Goal: Task Accomplishment & Management: Use online tool/utility

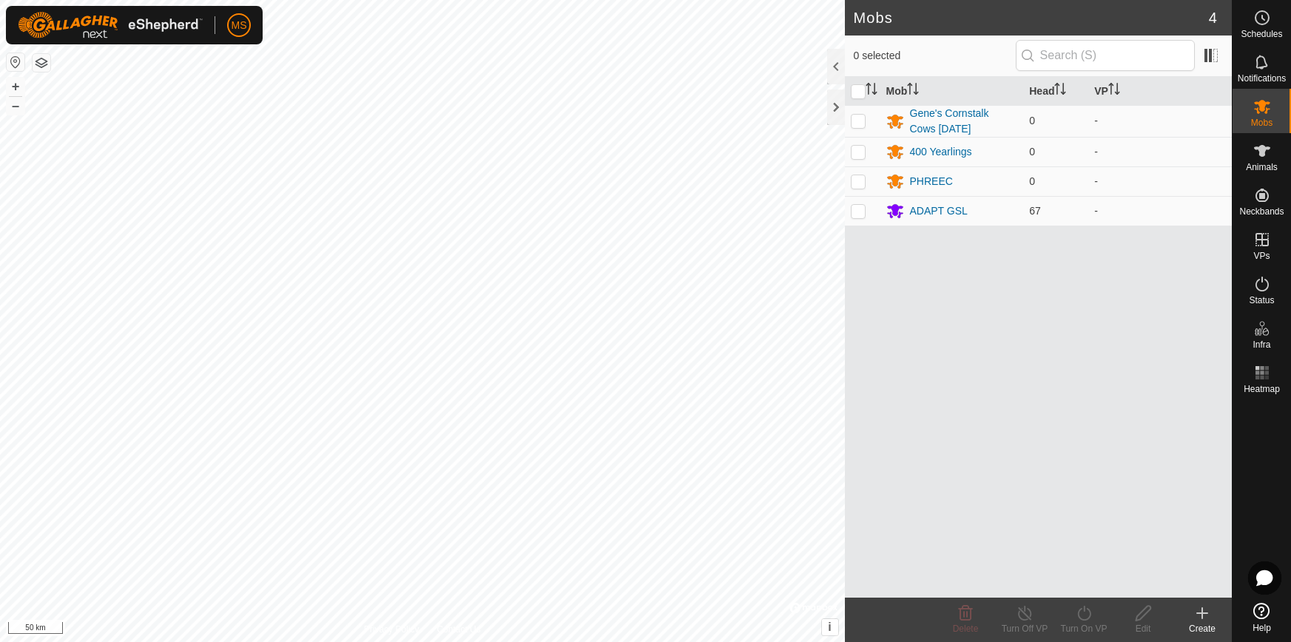
click at [861, 186] on p-checkbox at bounding box center [858, 181] width 15 height 12
checkbox input "true"
click at [1254, 376] on icon at bounding box center [1262, 373] width 18 height 18
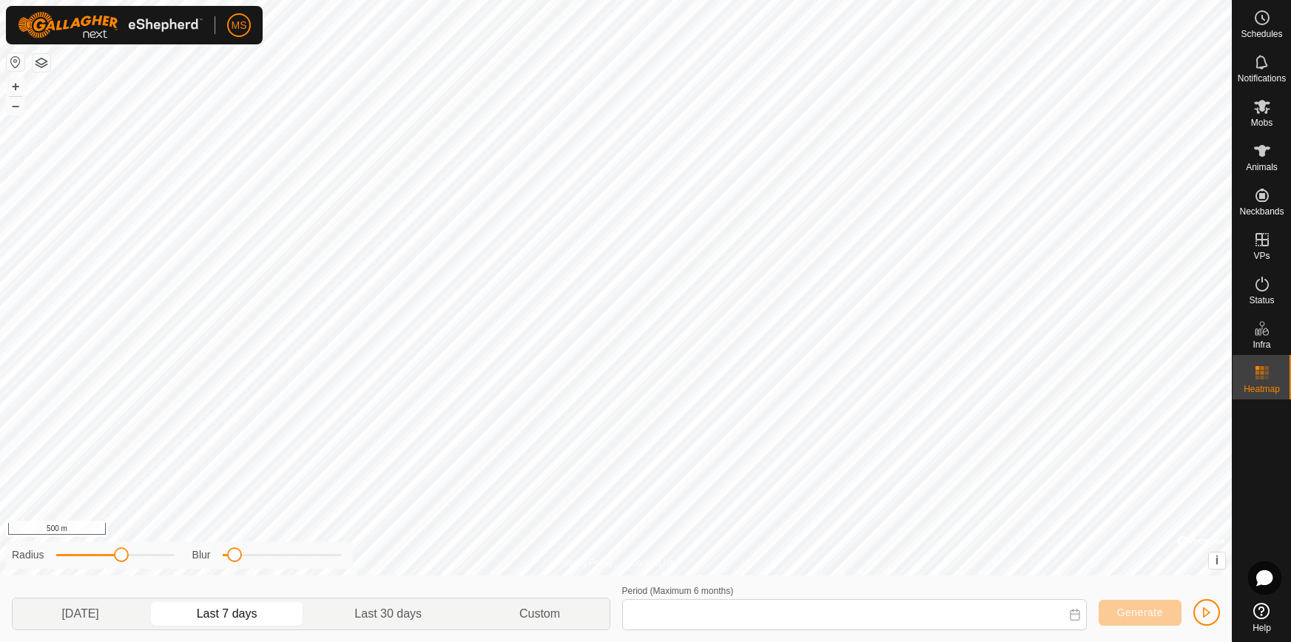
type input "[DATE] - [DATE]"
click at [1200, 607] on span "button" at bounding box center [1206, 613] width 12 height 12
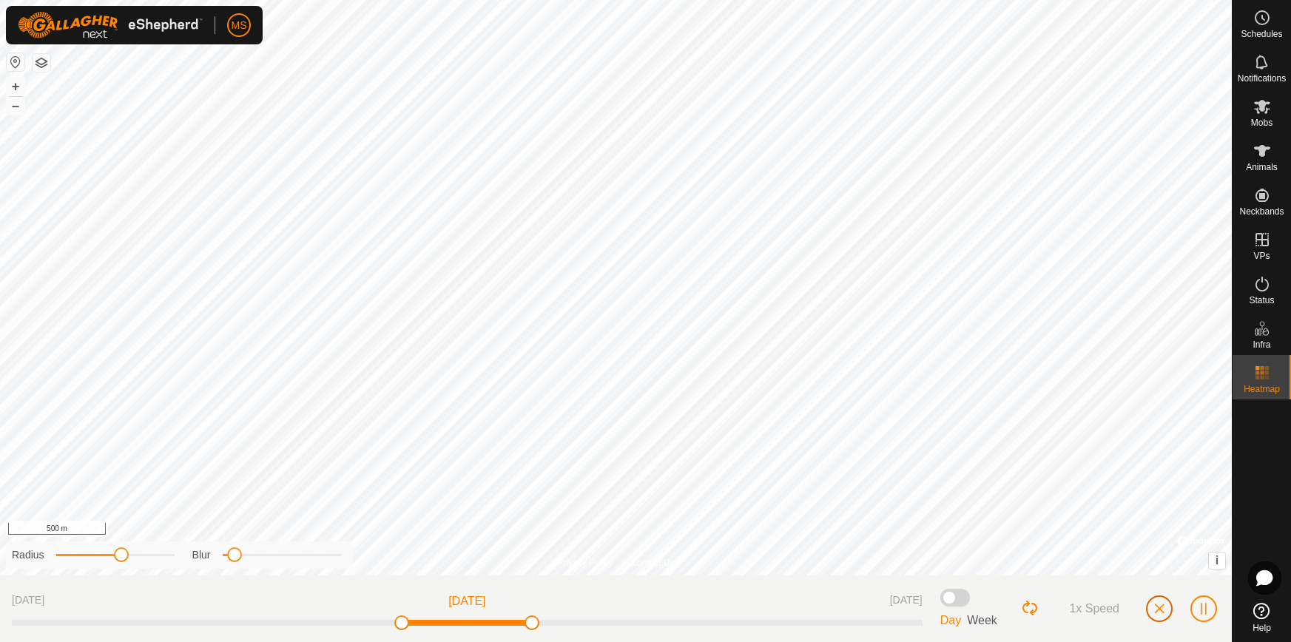
click at [1151, 601] on button "button" at bounding box center [1159, 608] width 27 height 27
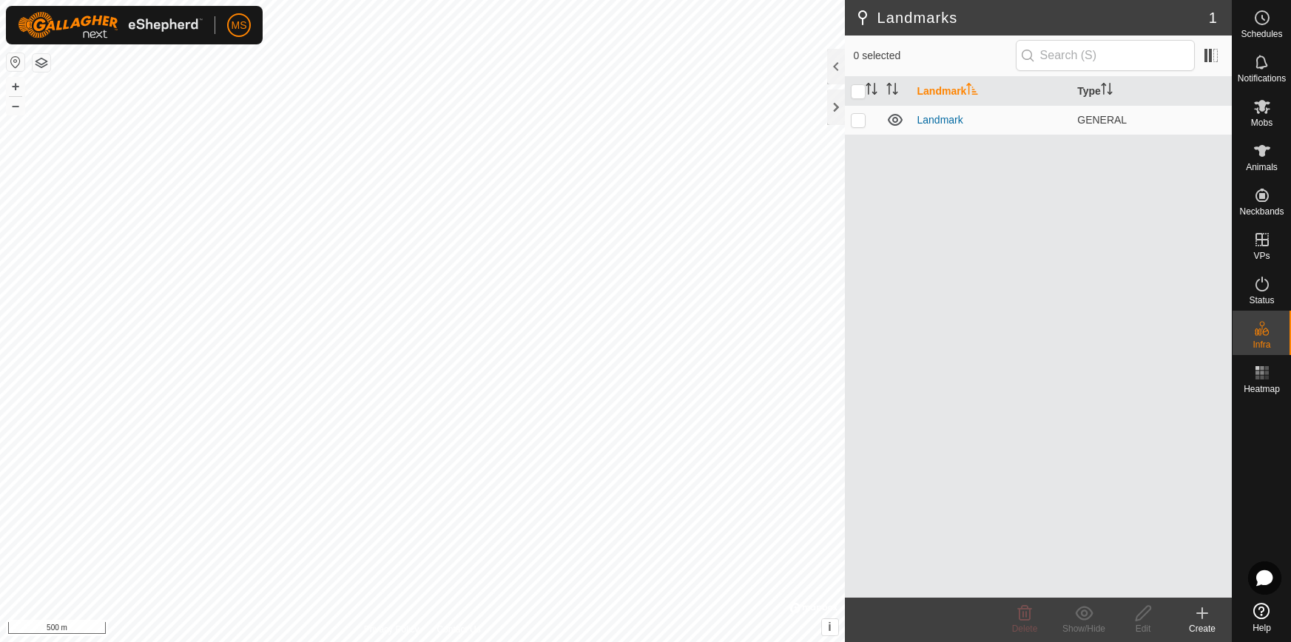
click at [1260, 376] on rect at bounding box center [1262, 378] width 4 height 4
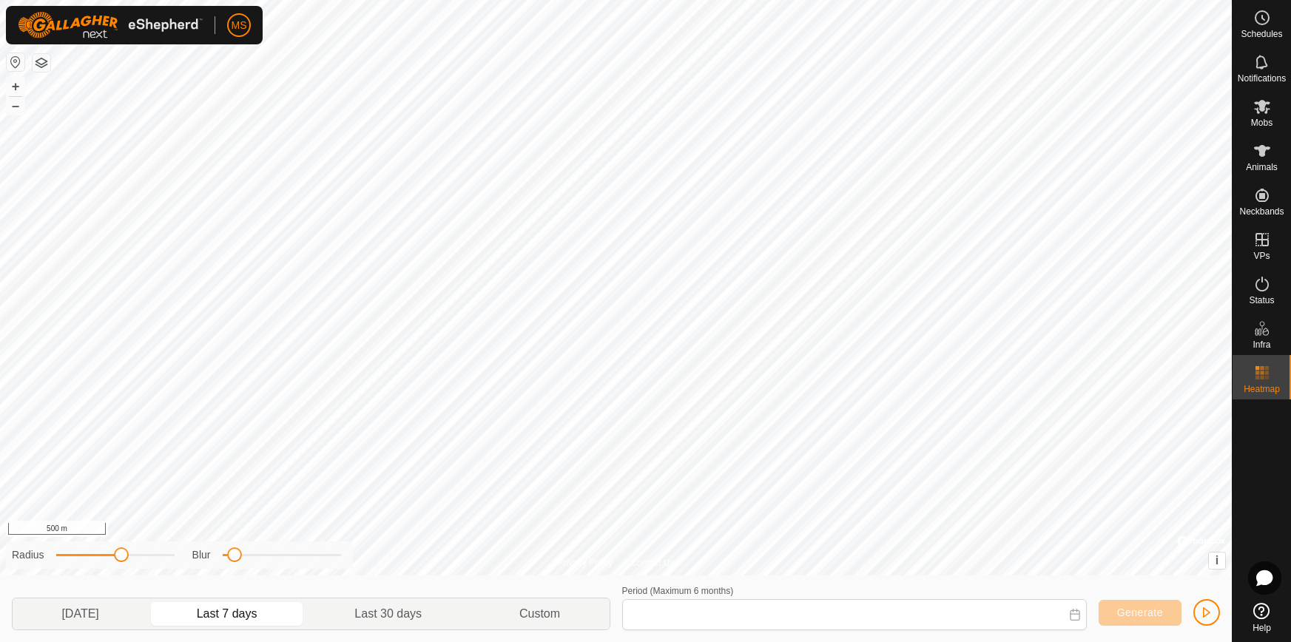
type input "[DATE] - [DATE]"
click at [1263, 113] on icon at bounding box center [1262, 107] width 18 height 18
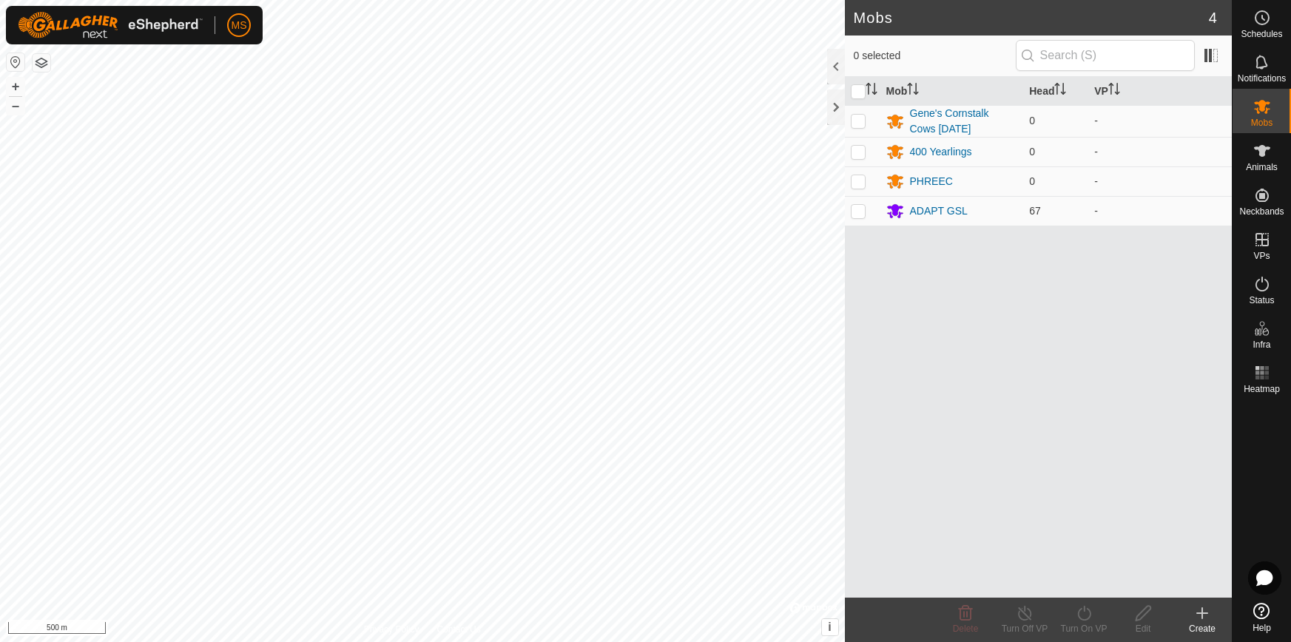
click at [1262, 161] on es-animals-svg-icon at bounding box center [1262, 151] width 27 height 24
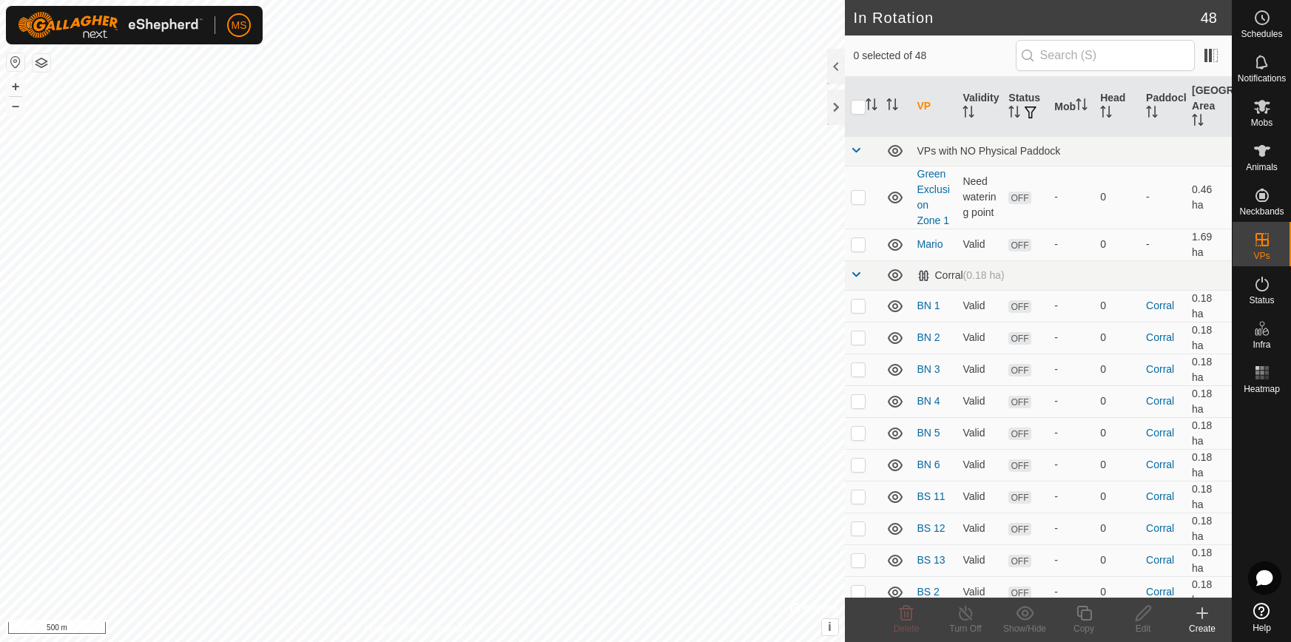
click at [1195, 616] on icon at bounding box center [1202, 613] width 18 height 18
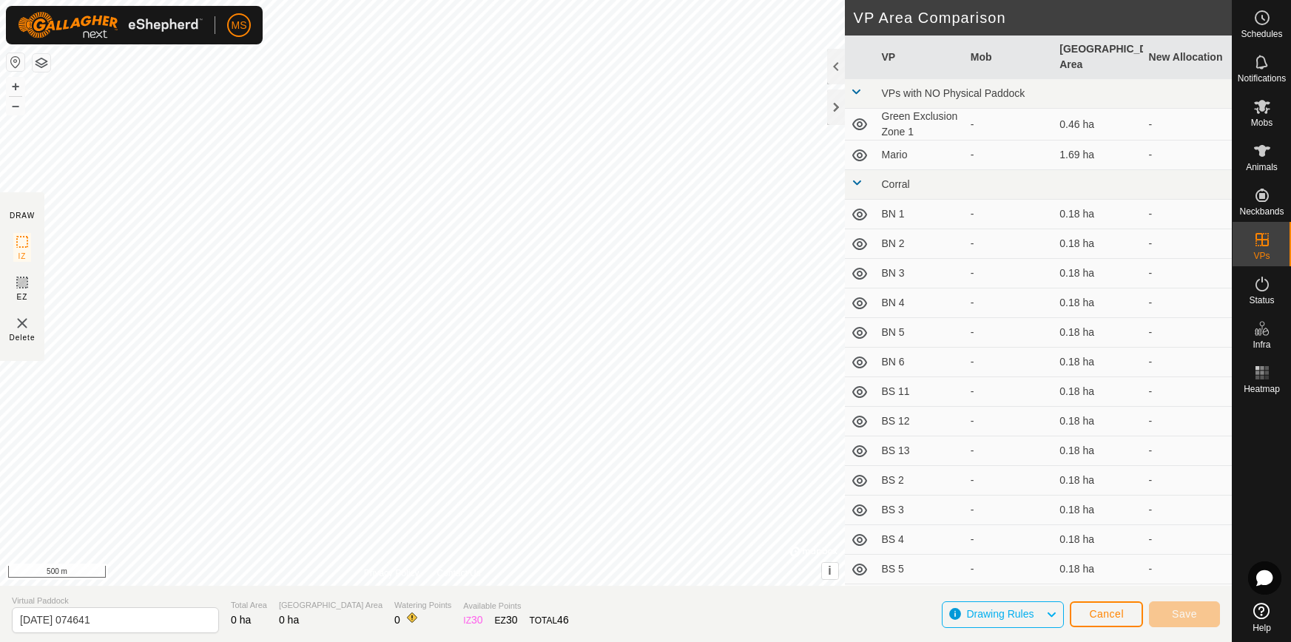
click at [1043, 615] on span "Drawing Rules" at bounding box center [1005, 614] width 79 height 19
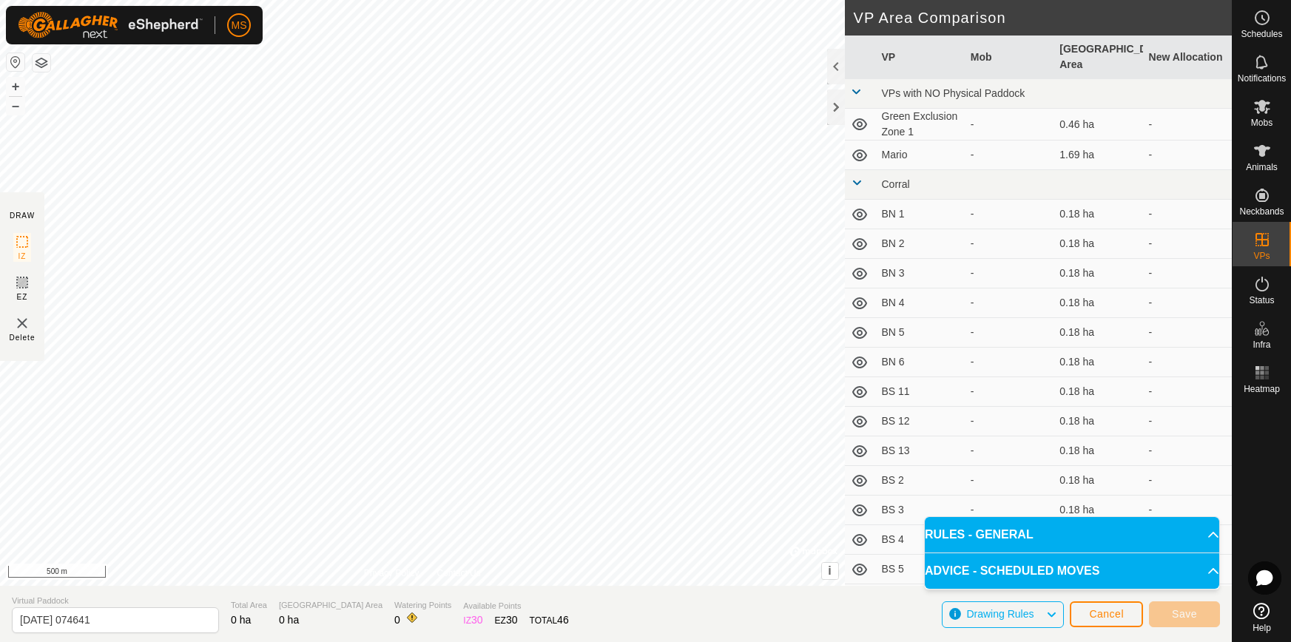
click at [1042, 609] on span "Drawing Rules" at bounding box center [1005, 614] width 79 height 19
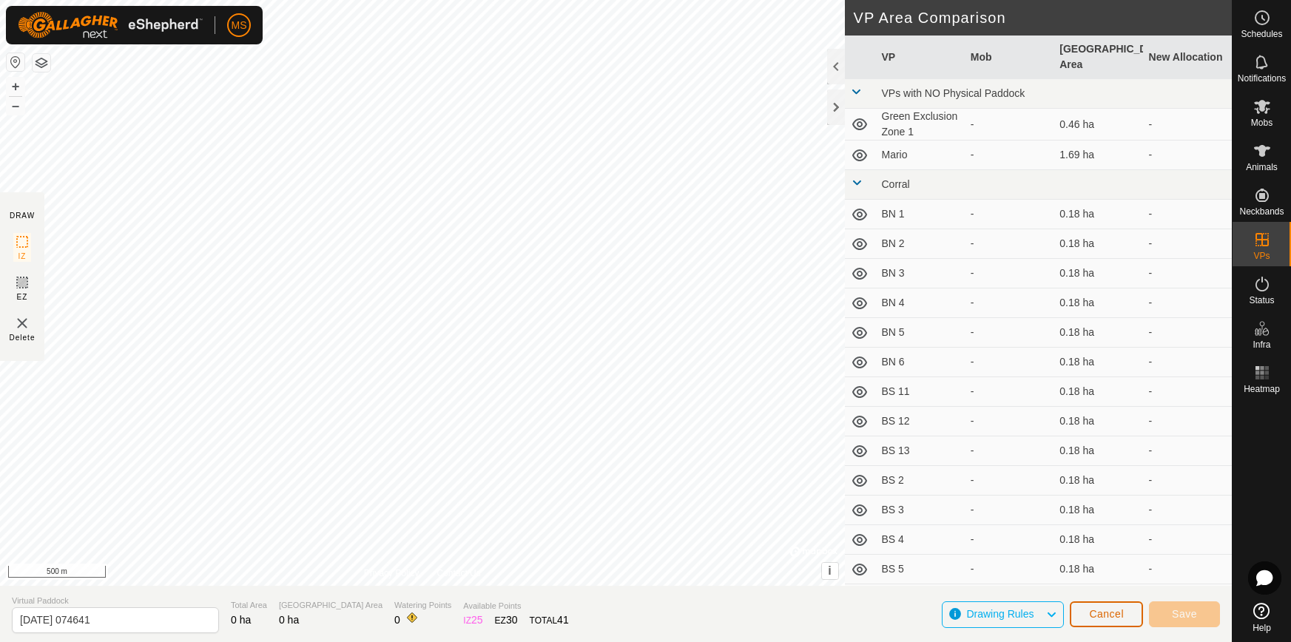
click at [1112, 607] on button "Cancel" at bounding box center [1106, 614] width 73 height 26
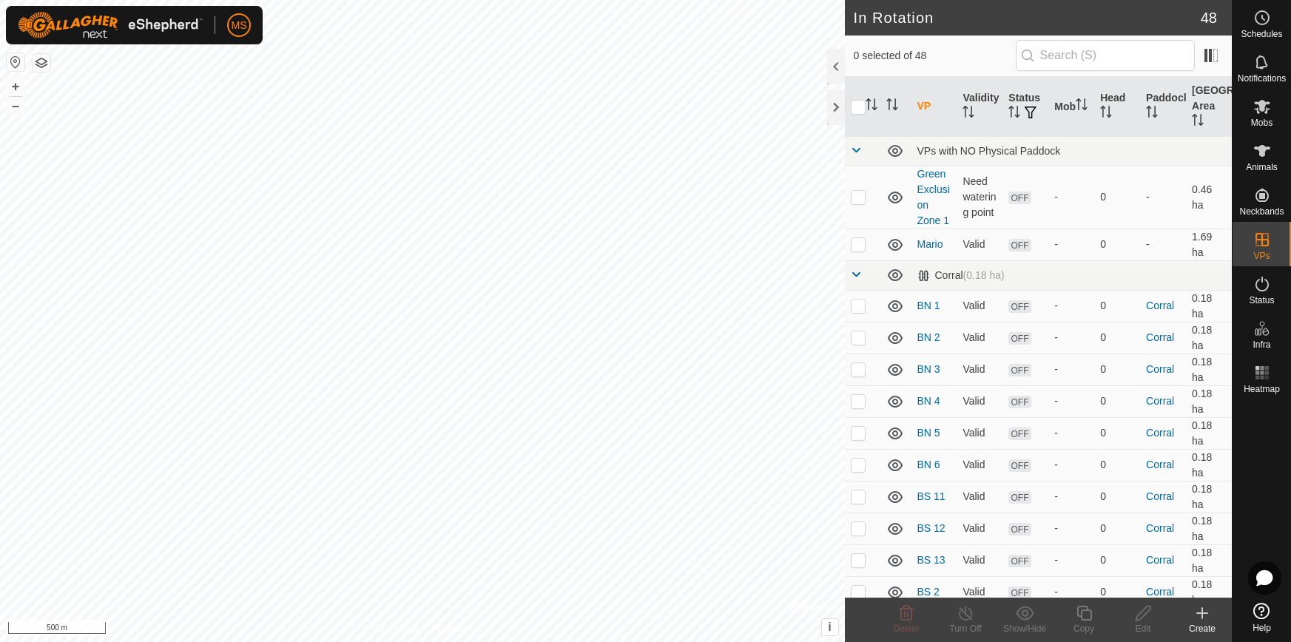
click at [1255, 372] on rect at bounding box center [1257, 373] width 4 height 4
